Goal: Information Seeking & Learning: Understand process/instructions

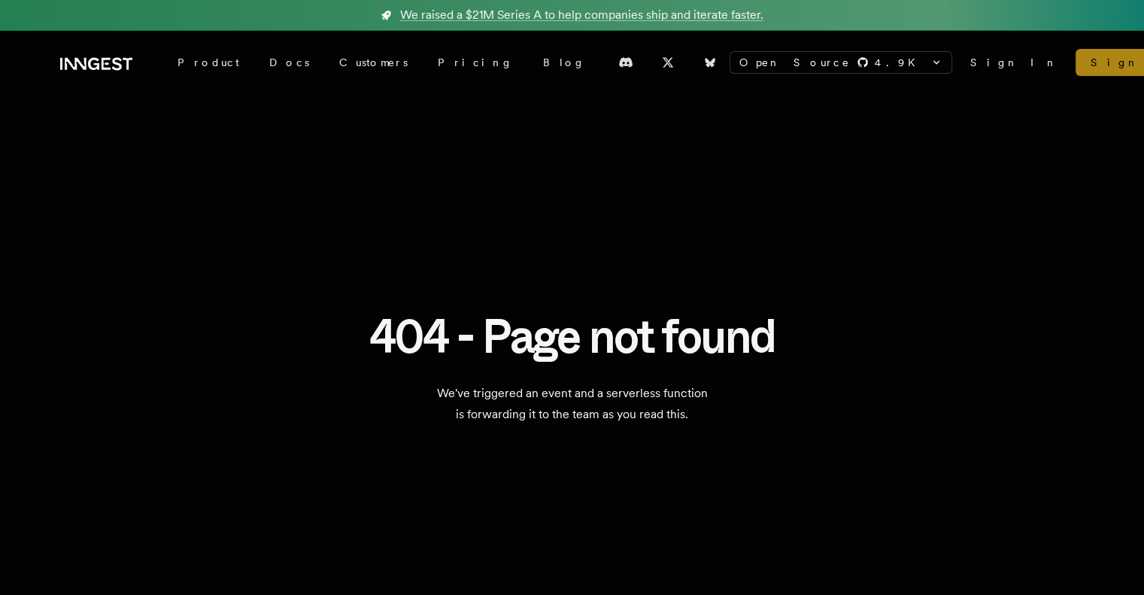
click at [1076, 56] on link "Sign Up" at bounding box center [1138, 62] width 125 height 27
click at [974, 62] on link "Sign In" at bounding box center [1014, 62] width 87 height 15
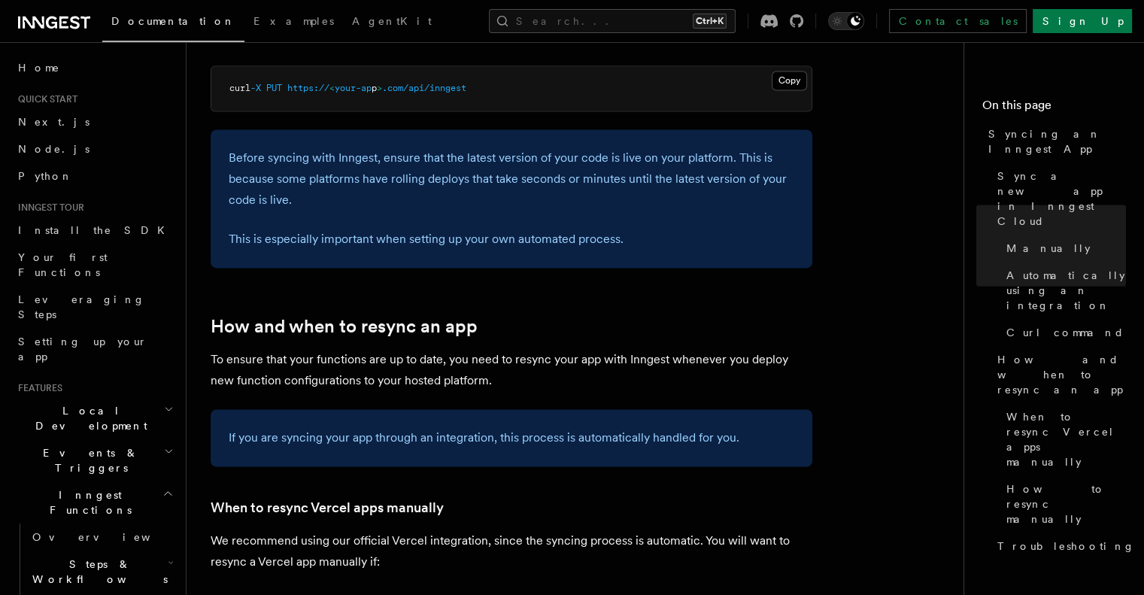
scroll to position [2401, 0]
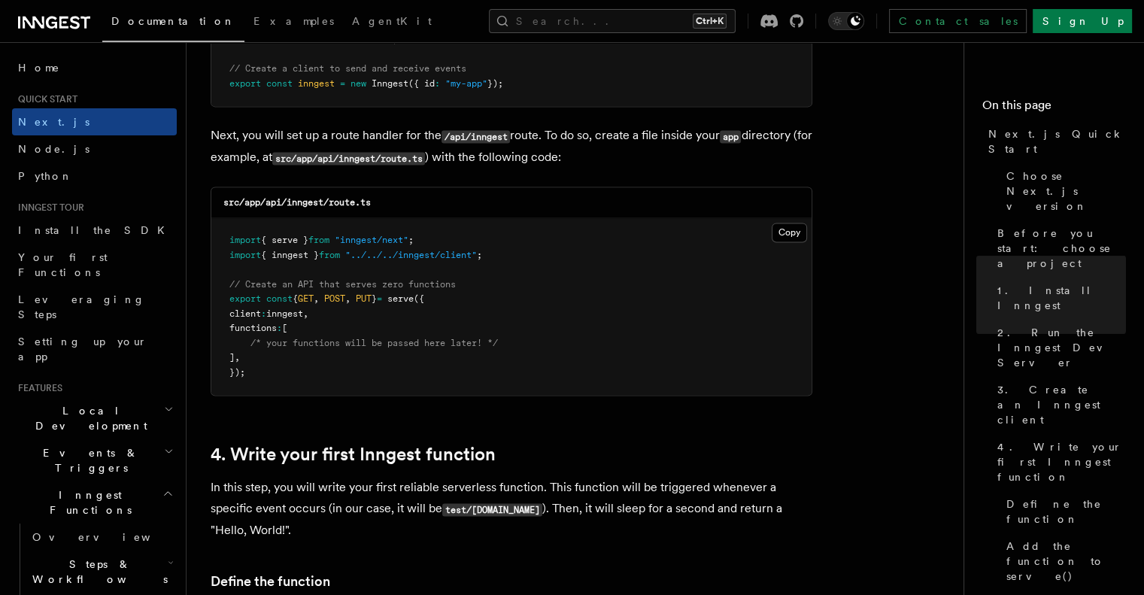
scroll to position [2049, 0]
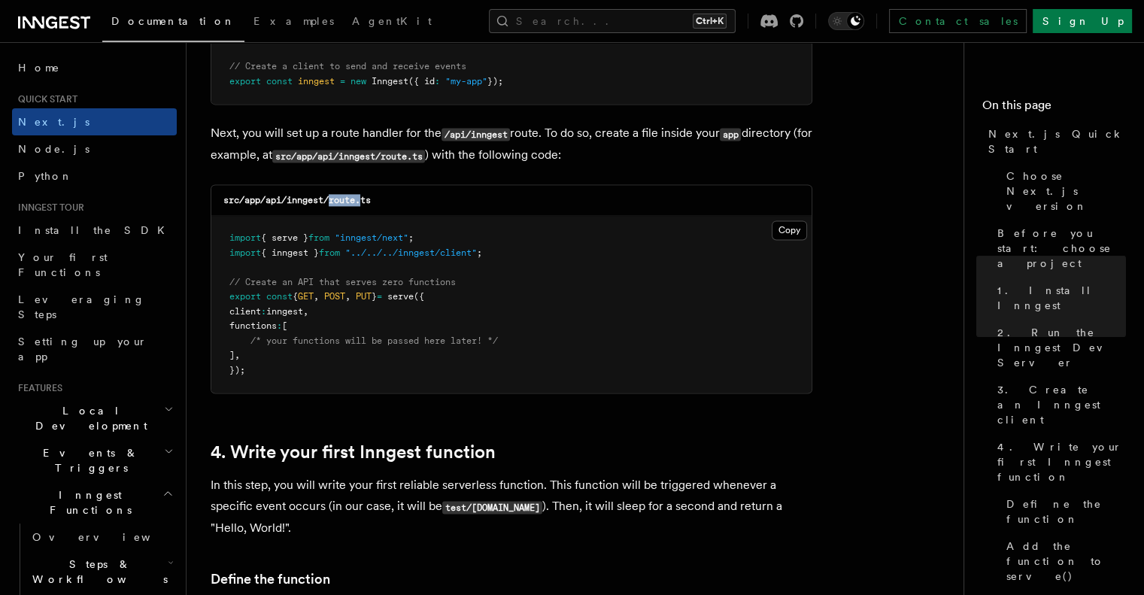
drag, startPoint x: 331, startPoint y: 204, endPoint x: 365, endPoint y: 206, distance: 33.9
click at [365, 205] on code "src/app/api/inngest/route.ts" at bounding box center [296, 200] width 147 height 11
drag, startPoint x: 319, startPoint y: 339, endPoint x: 260, endPoint y: 317, distance: 62.9
click at [260, 317] on code "import { serve } from "inngest/next" ; import { inngest } from "../../../innges…" at bounding box center [363, 303] width 269 height 143
click at [345, 369] on pre "import { serve } from "inngest/next" ; import { inngest } from "../../../innges…" at bounding box center [511, 304] width 600 height 177
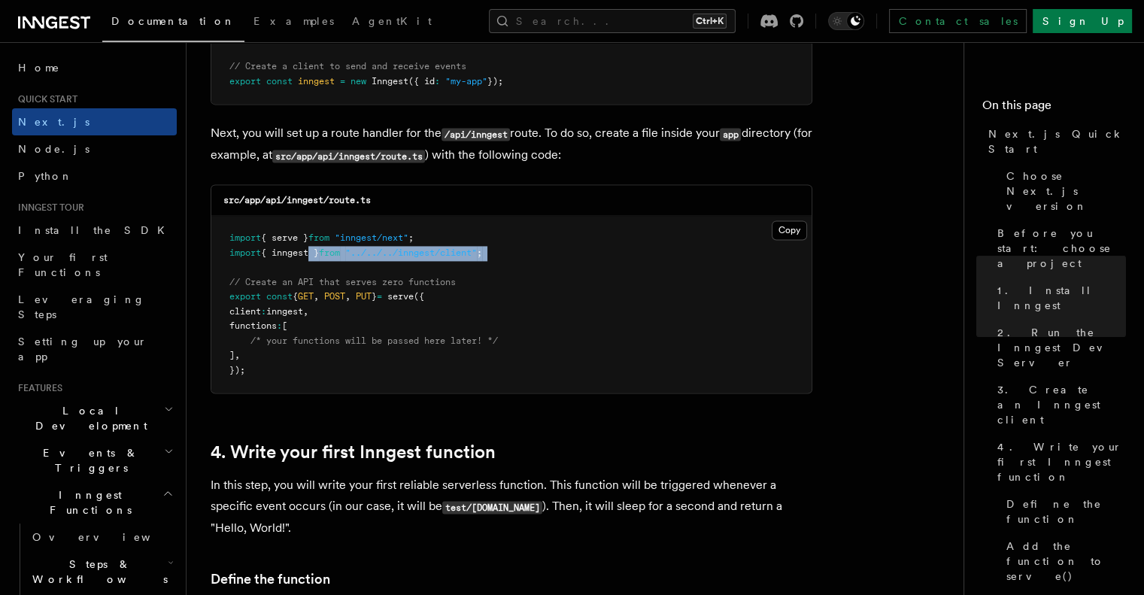
drag, startPoint x: 311, startPoint y: 255, endPoint x: 348, endPoint y: 273, distance: 41.1
click at [348, 273] on pre "import { serve } from "inngest/next" ; import { inngest } from "../../../innges…" at bounding box center [511, 304] width 600 height 177
click at [448, 335] on pre "import { serve } from "inngest/next" ; import { inngest } from "../../../innges…" at bounding box center [511, 304] width 600 height 177
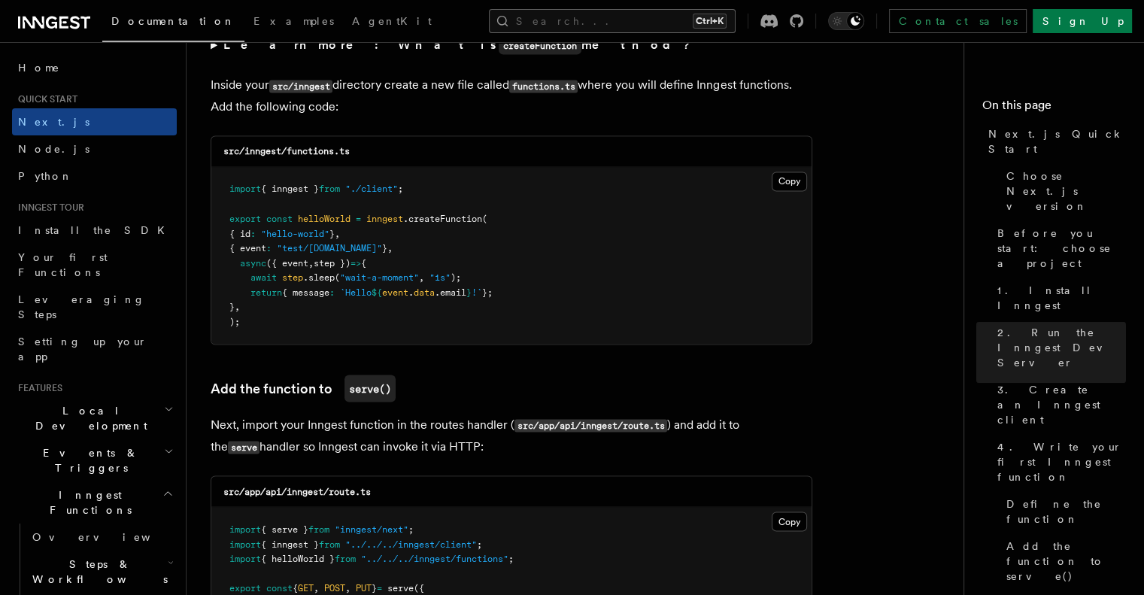
scroll to position [2614, 0]
